Goal: Task Accomplishment & Management: Manage account settings

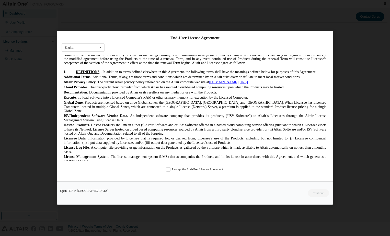
scroll to position [128, 0]
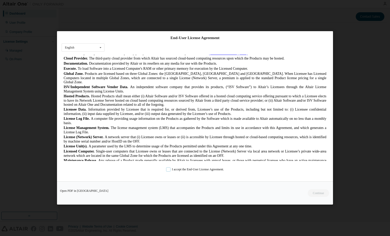
click at [168, 169] on label "I accept the End-User License Agreement." at bounding box center [195, 170] width 58 height 4
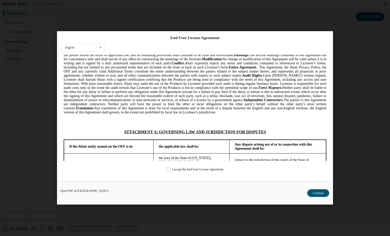
scroll to position [1253, 0]
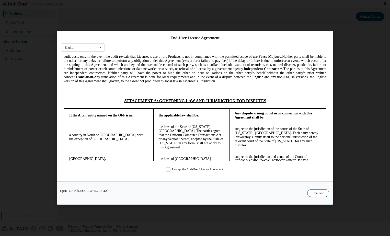
click at [315, 193] on button "Continue" at bounding box center [318, 194] width 22 height 8
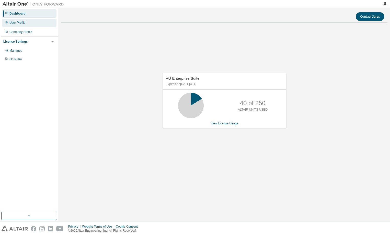
click at [20, 23] on div "User Profile" at bounding box center [17, 23] width 16 height 4
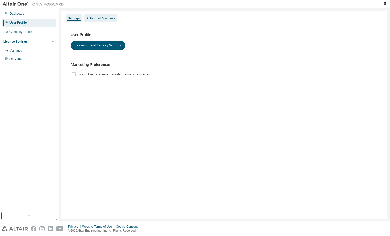
click at [93, 19] on div "Authorized Machines" at bounding box center [100, 18] width 29 height 4
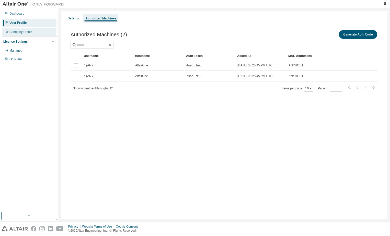
click at [20, 31] on div "Company Profile" at bounding box center [20, 32] width 23 height 4
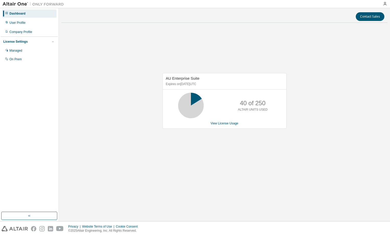
drag, startPoint x: 27, startPoint y: 0, endPoint x: 97, endPoint y: 57, distance: 90.0
click at [97, 57] on div "AU Enterprise Suite Expires on December 13, 2025 UTC 40 of 250 ALTAIR UNITS USE…" at bounding box center [224, 104] width 326 height 154
